Goal: Check status: Check status

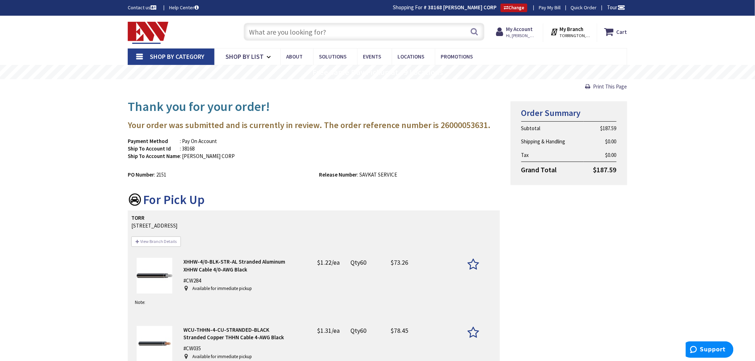
click at [54, 88] on div "Skip to Content Toggle Nav Search Cart My Cart Close" at bounding box center [377, 306] width 755 height 581
click at [515, 27] on strong "My Account" at bounding box center [519, 29] width 27 height 7
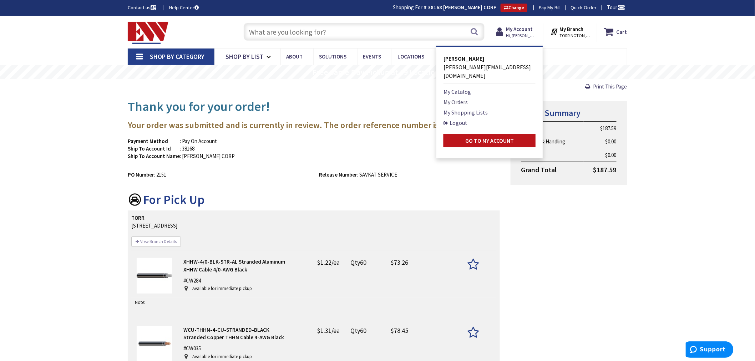
click at [451, 98] on link "My Orders" at bounding box center [455, 102] width 24 height 9
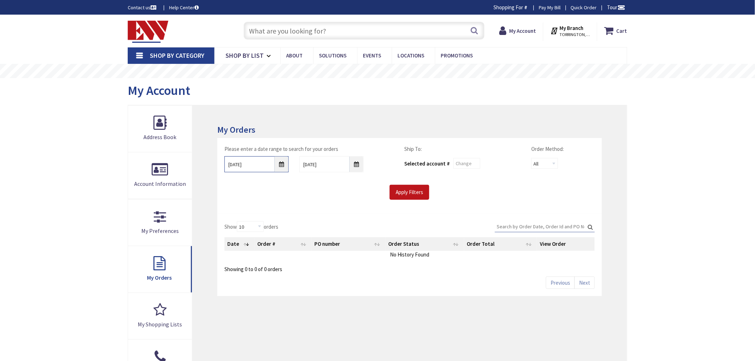
click at [277, 168] on input "10/1/2025" at bounding box center [256, 164] width 64 height 16
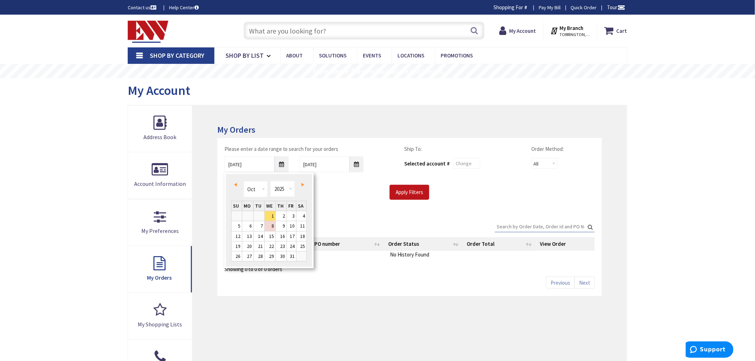
click at [232, 187] on link "Prev" at bounding box center [237, 185] width 10 height 10
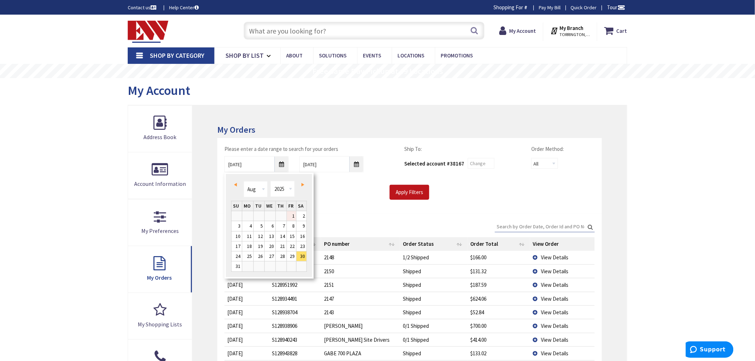
click at [294, 215] on link "1" at bounding box center [292, 216] width 10 height 10
type input "08/01/2025"
type input "[GEOGRAPHIC_DATA], [GEOGRAPHIC_DATA]"
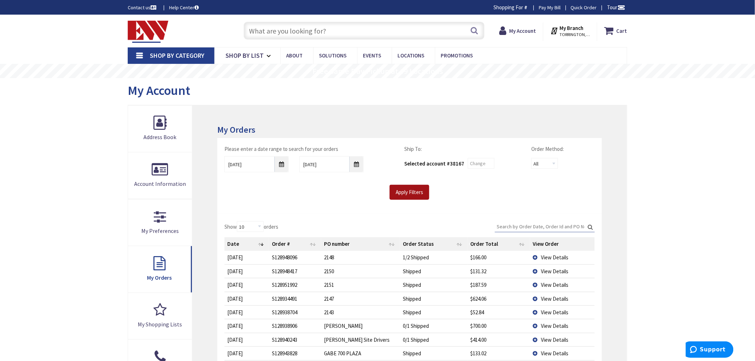
click at [410, 190] on input "Apply Filters" at bounding box center [410, 192] width 40 height 15
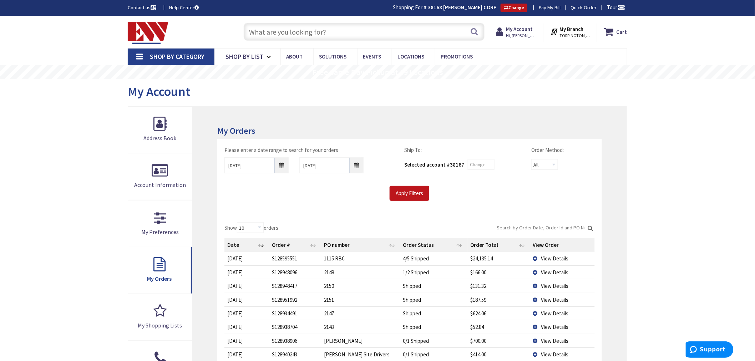
drag, startPoint x: 508, startPoint y: 228, endPoint x: 503, endPoint y: 225, distance: 5.1
click at [507, 227] on input "Search:" at bounding box center [545, 227] width 100 height 11
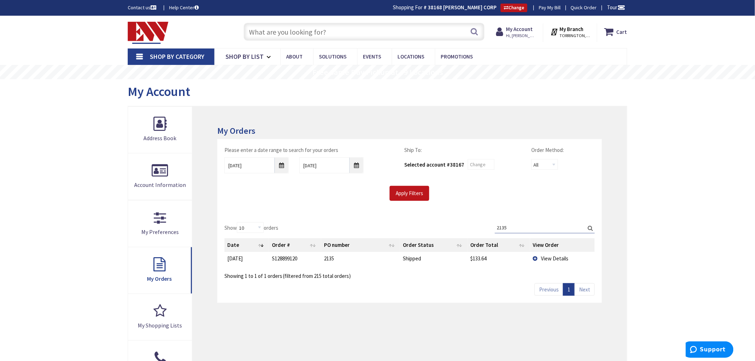
click at [545, 254] on td "View Details" at bounding box center [562, 258] width 65 height 13
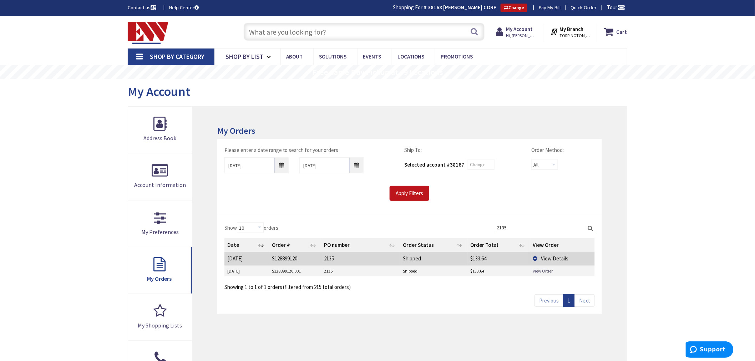
click at [536, 270] on link "View Order" at bounding box center [543, 271] width 20 height 6
click at [509, 228] on input "2135" at bounding box center [545, 227] width 100 height 11
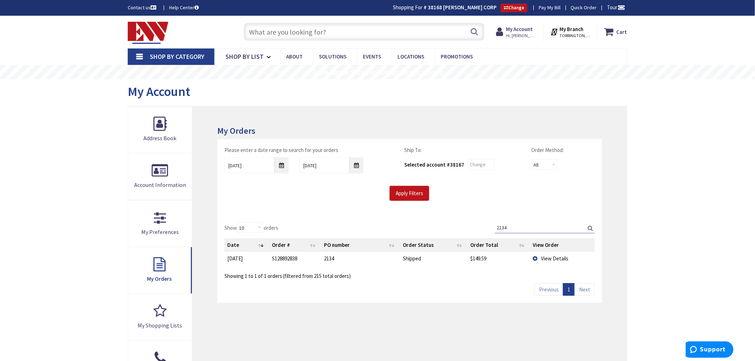
type input "2134"
click at [543, 255] on td "View Details" at bounding box center [562, 258] width 65 height 13
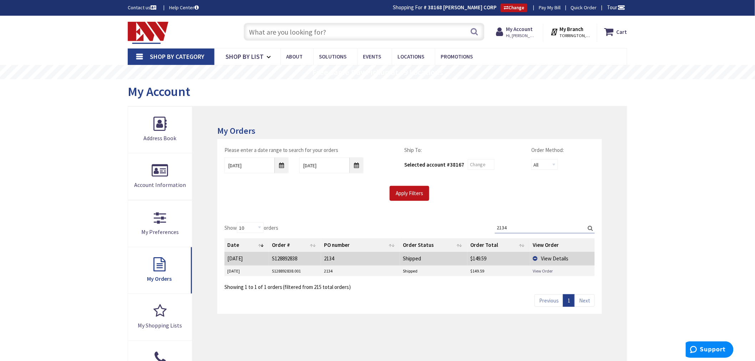
click at [535, 269] on link "View Order" at bounding box center [543, 271] width 20 height 6
click at [253, 31] on input "text" at bounding box center [364, 32] width 241 height 18
paste input "HALO LT56079FS1EWH"
type input "HALO LT56079FS1EWH"
click at [470, 34] on button "Search" at bounding box center [474, 32] width 9 height 16
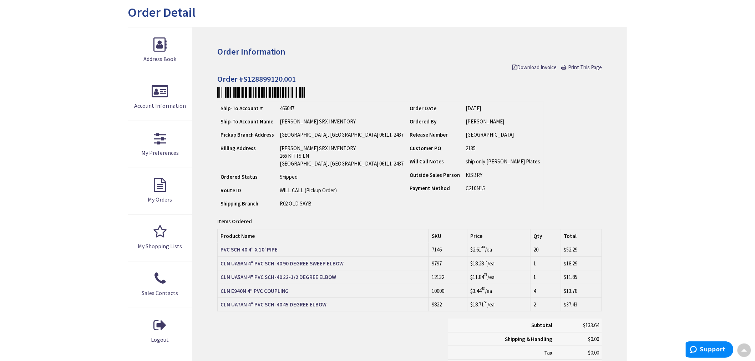
scroll to position [80, 0]
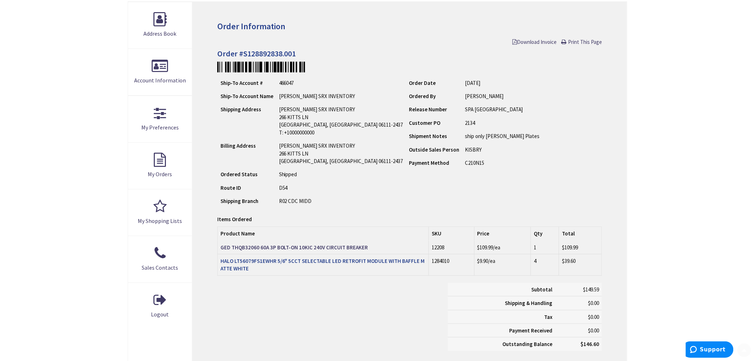
scroll to position [119, 0]
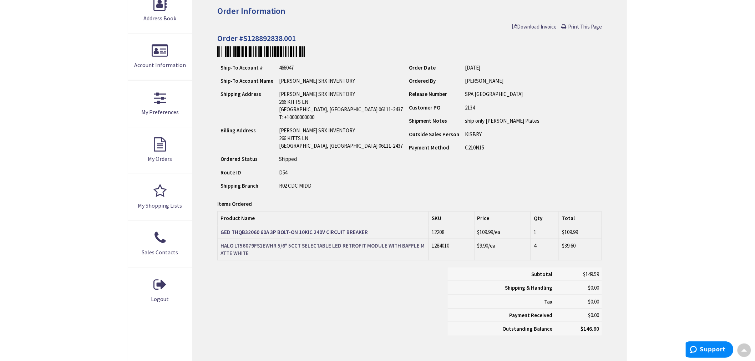
click at [258, 243] on strong "HALO LT56079FS1EWHR 5/6" 5CCT SELECTABLE LED RETROFIT MODULE WITH BAFFLE MATTE …" at bounding box center [322, 249] width 204 height 14
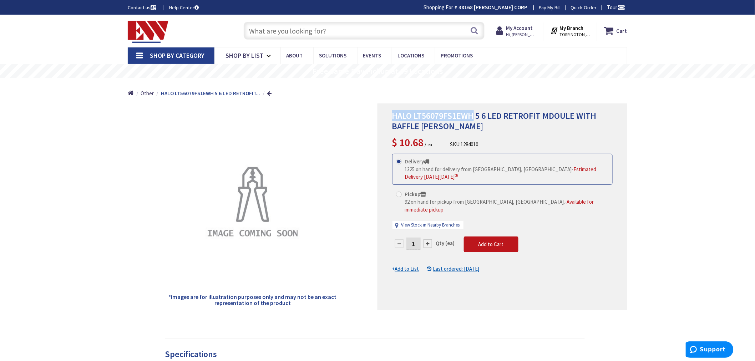
drag, startPoint x: 474, startPoint y: 115, endPoint x: 390, endPoint y: 115, distance: 84.5
click at [390, 115] on div "HALO LT56079FS1EWH 5 6 LED RETROFIT MDOULE WITH BAFFLE MATTE WHITE $ 10.68 / ea…" at bounding box center [502, 206] width 250 height 207
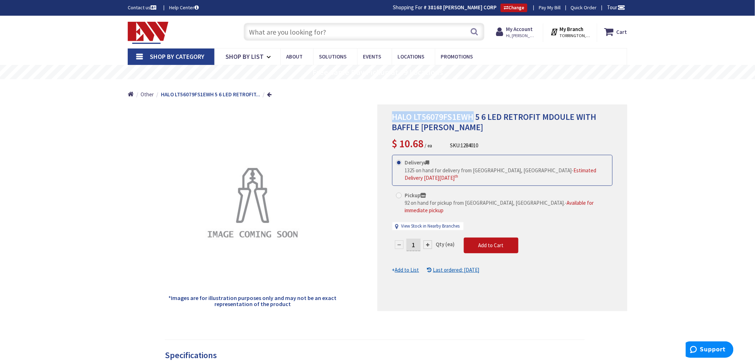
copy span "HALO LT56079FS1EWH"
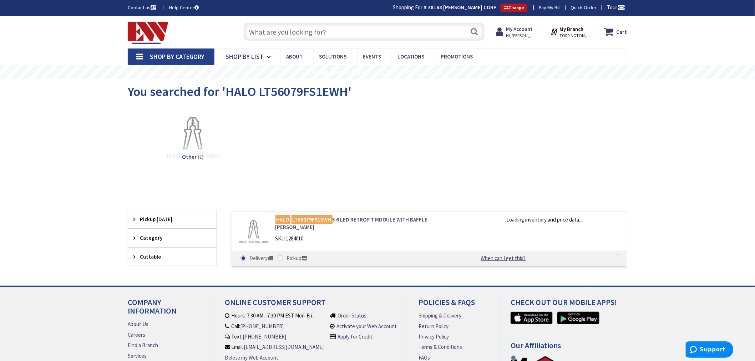
click at [355, 219] on link "HALO LT56079FS1EWH 5 6 LED RETROFIT MDOULE WITH BAFFLE MATTE WHITE" at bounding box center [366, 223] width 182 height 15
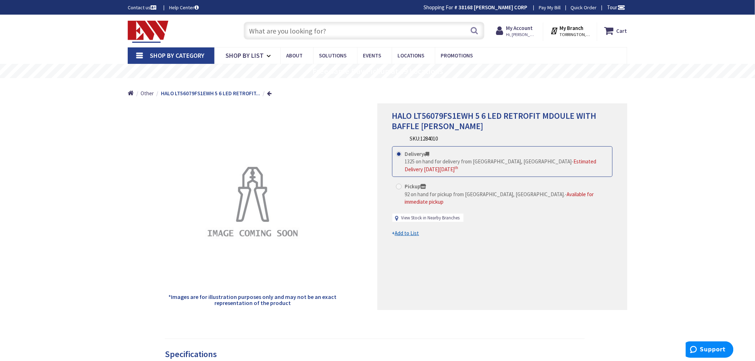
click at [446, 215] on link "View Stock in Nearby Branches" at bounding box center [430, 218] width 59 height 7
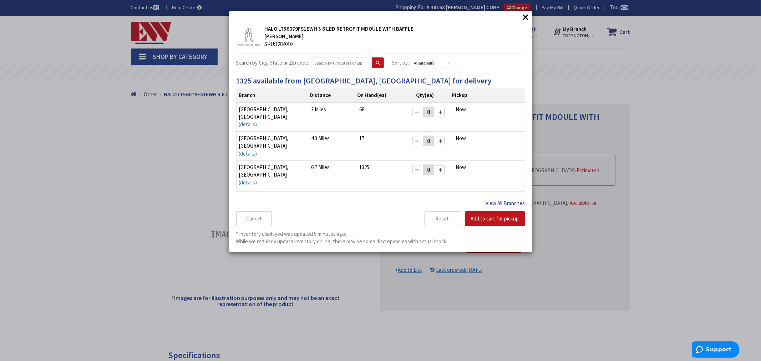
click at [493, 192] on div "Branch Distance On Hand (ea) Qty (ea) Pickup [GEOGRAPHIC_DATA], [GEOGRAPHIC_DAT…" at bounding box center [380, 166] width 289 height 157
click at [490, 201] on button "View All Branches" at bounding box center [505, 203] width 39 height 9
select select "data-availability"
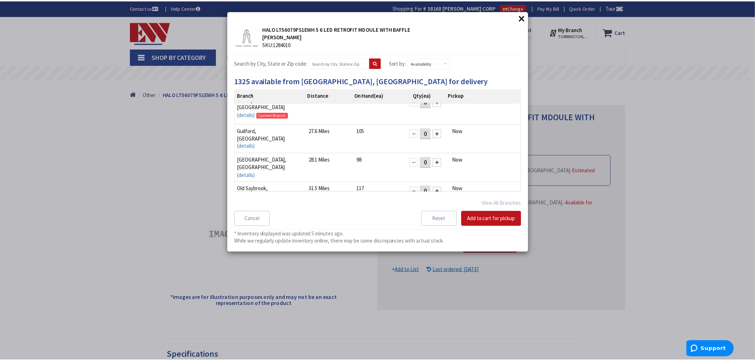
scroll to position [275, 0]
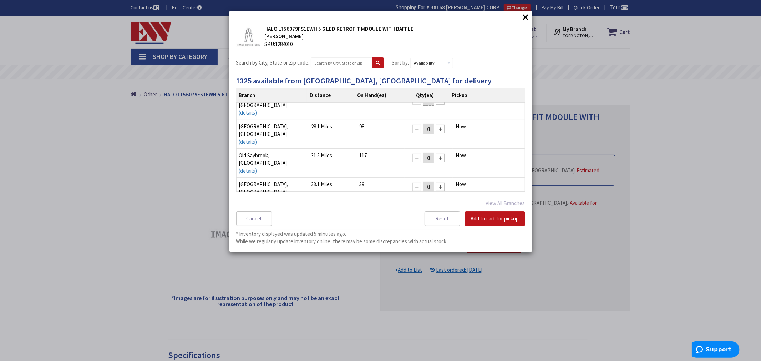
click at [526, 19] on button "×" at bounding box center [525, 17] width 11 height 11
